Goal: Navigation & Orientation: Understand site structure

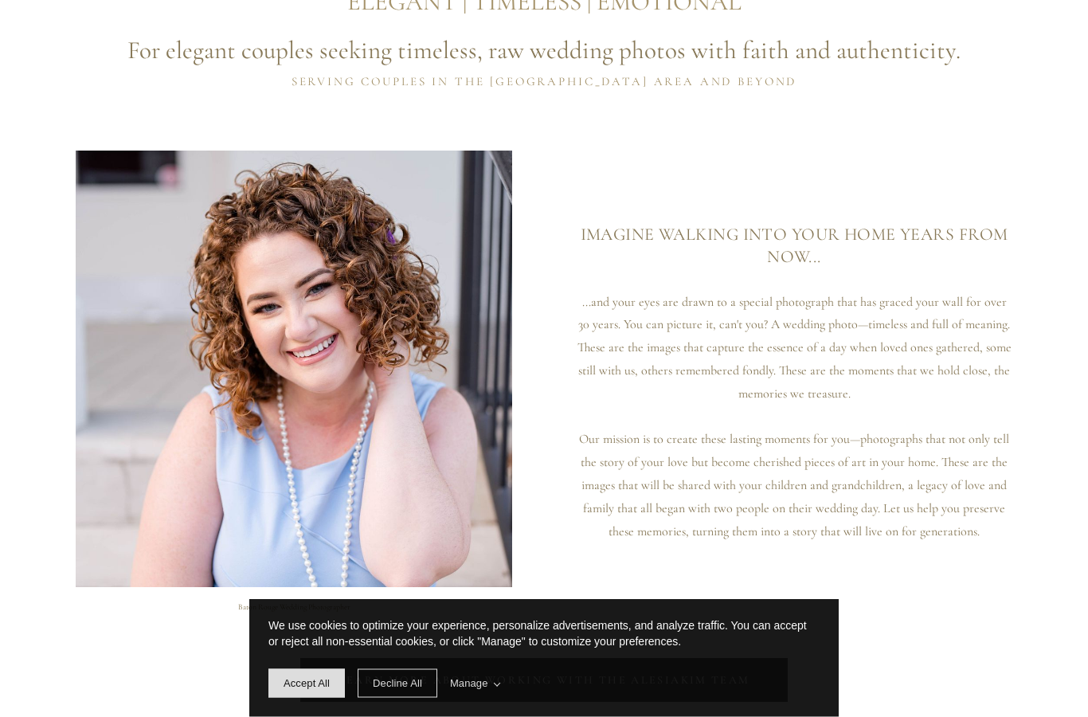
scroll to position [955, 0]
click at [311, 689] on span "Accept All" at bounding box center [307, 683] width 46 height 12
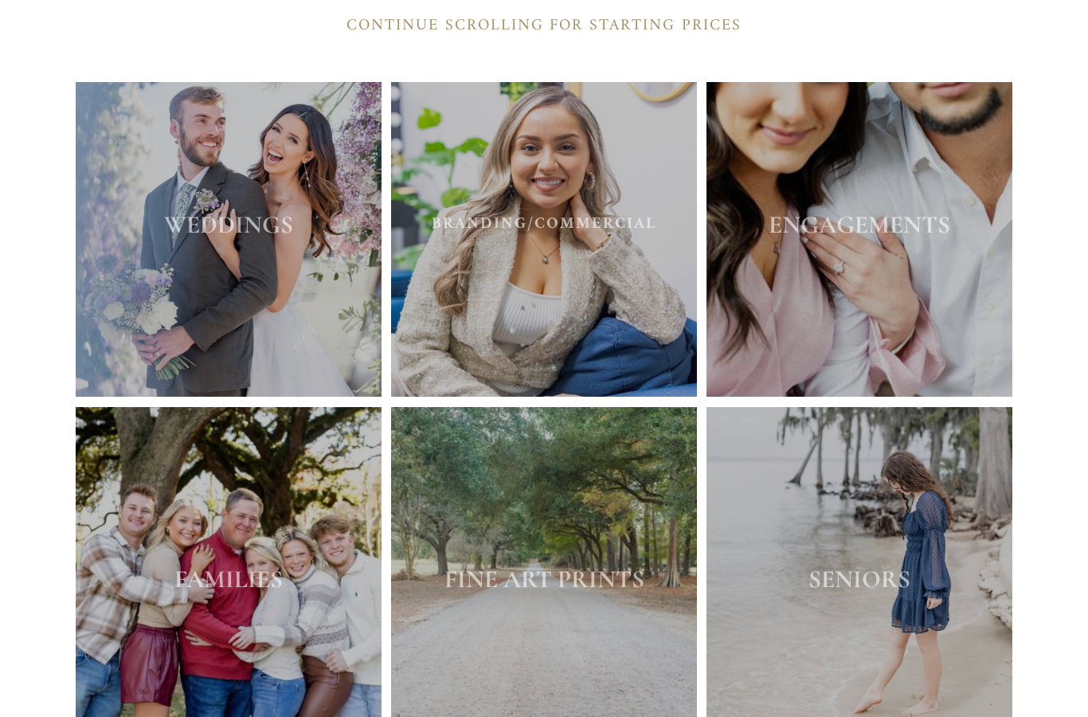
scroll to position [2308, 0]
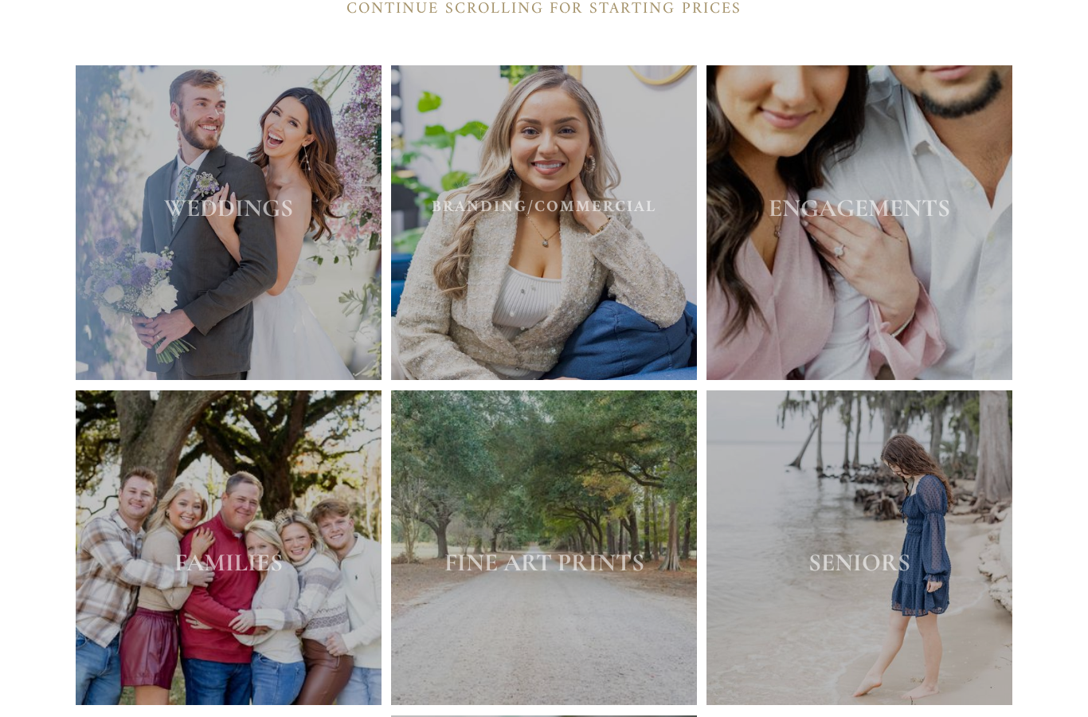
click at [275, 194] on strong "WEDDINGS" at bounding box center [228, 209] width 129 height 30
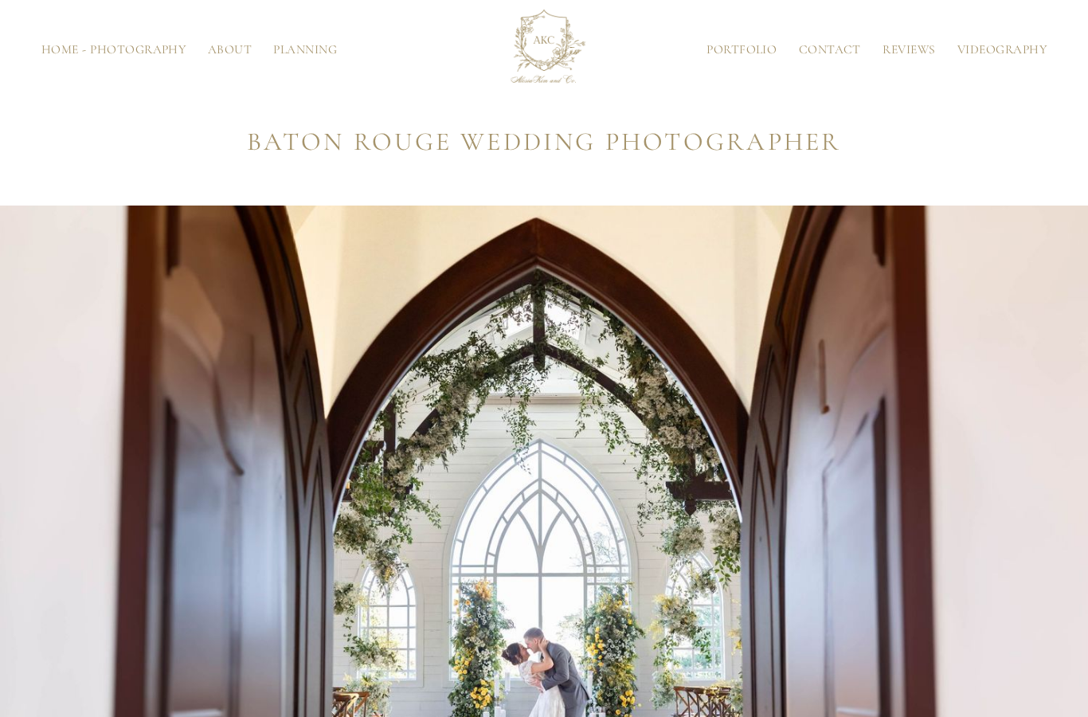
click at [1004, 49] on link "Videography" at bounding box center [1001, 50] width 111 height 12
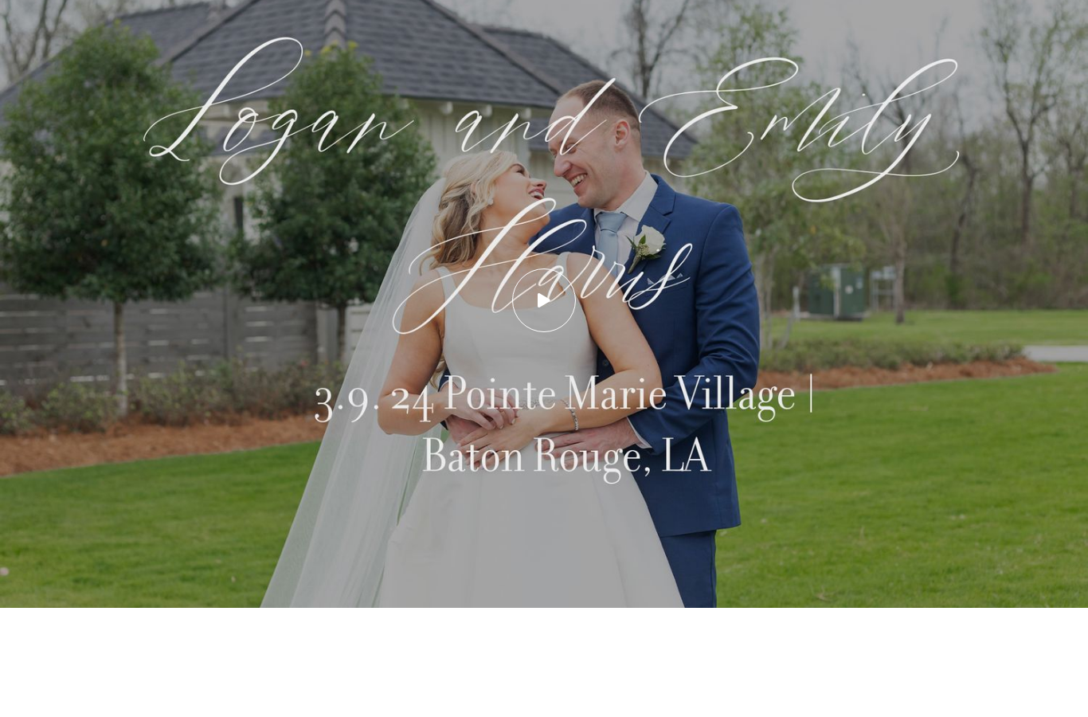
scroll to position [942, 0]
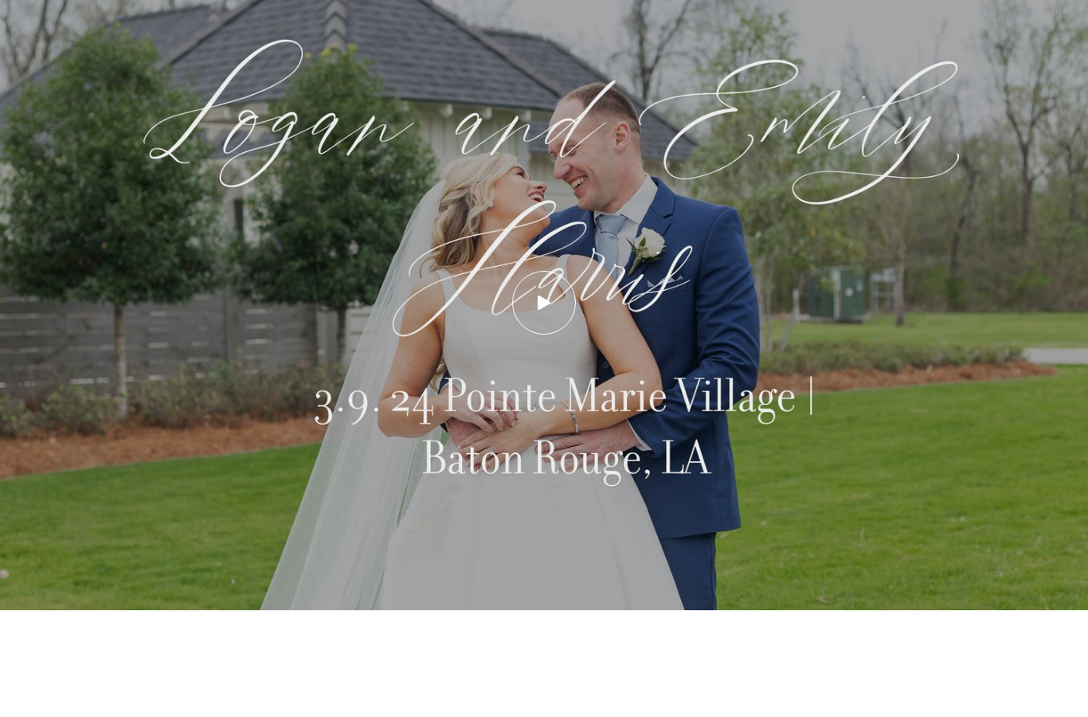
click at [547, 310] on icon at bounding box center [544, 303] width 13 height 14
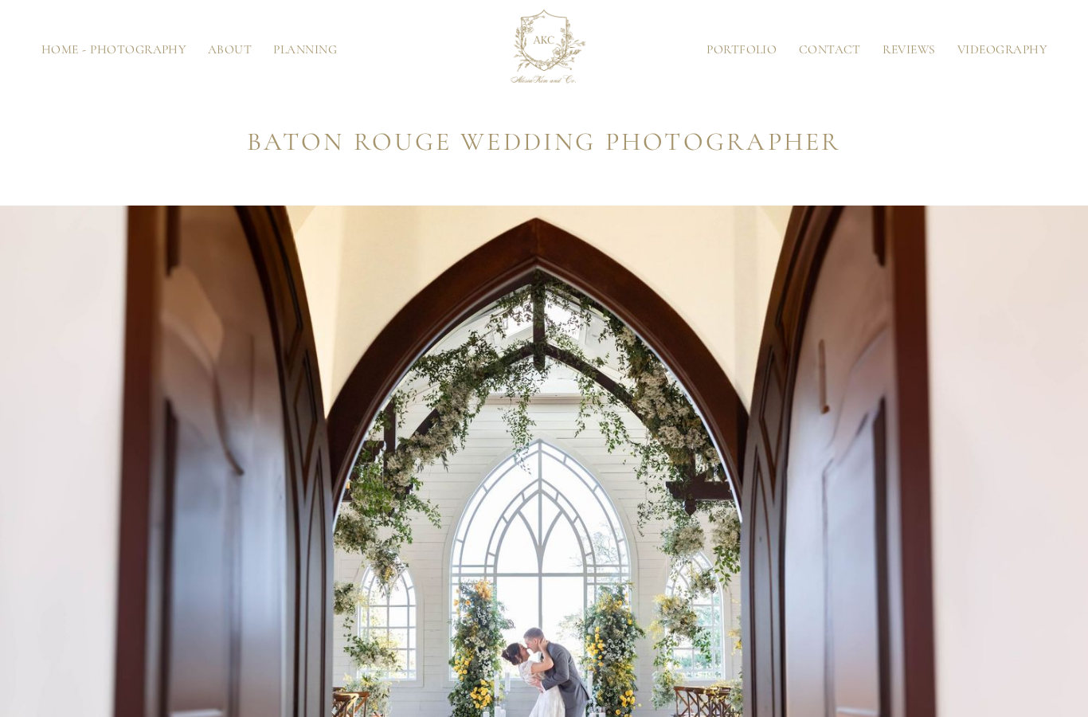
click at [898, 47] on link "Reviews" at bounding box center [909, 50] width 75 height 12
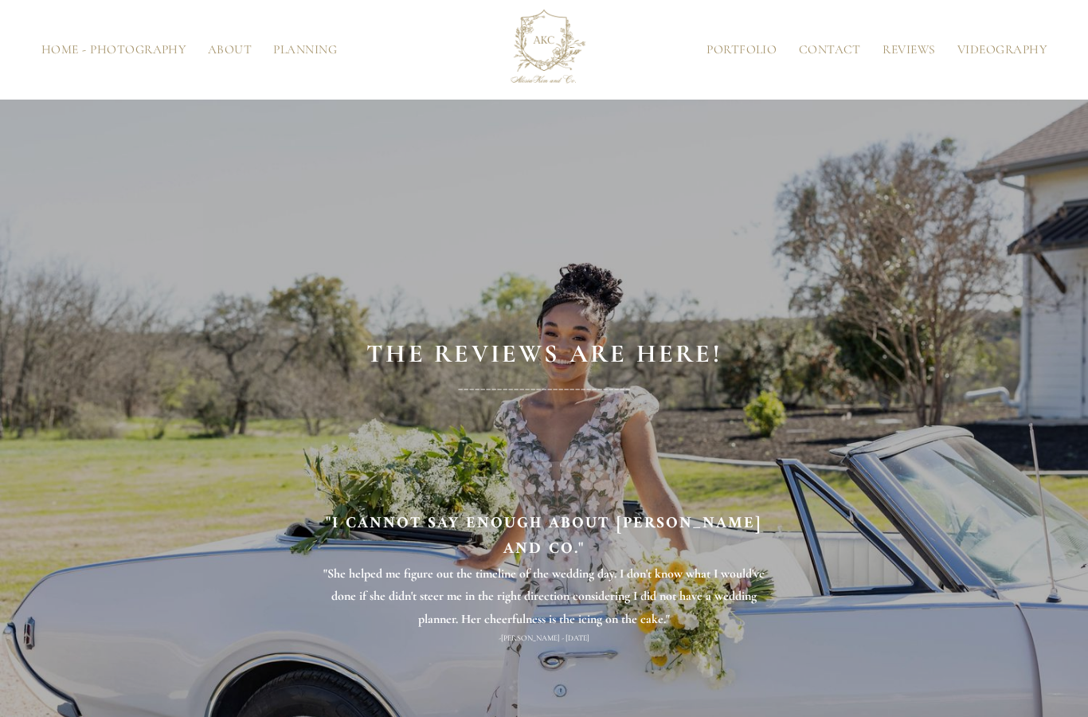
click at [303, 56] on link "Planning" at bounding box center [305, 50] width 85 height 12
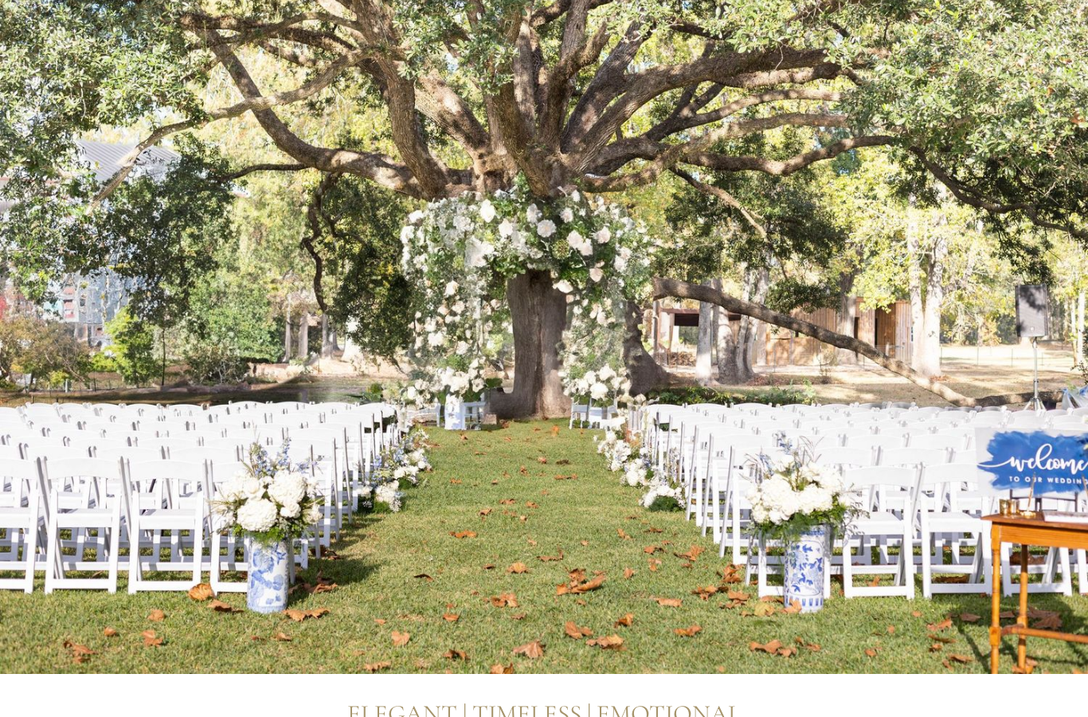
scroll to position [231, 0]
